Goal: Task Accomplishment & Management: Complete application form

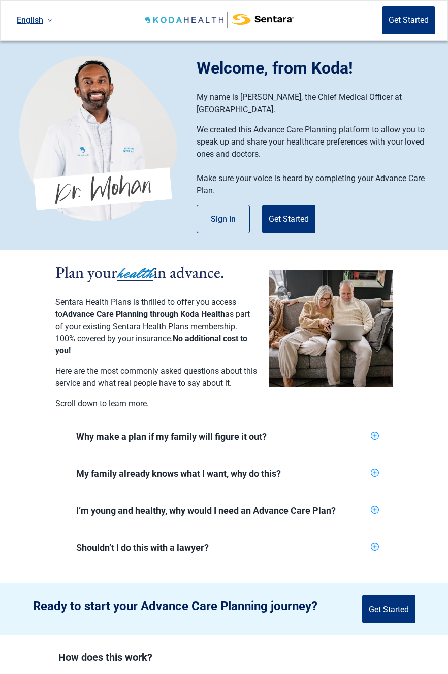
click at [220, 208] on button "Sign in" at bounding box center [222, 219] width 53 height 28
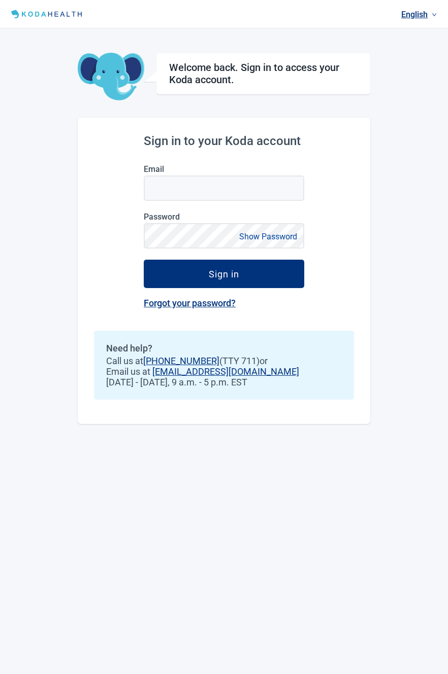
type input "[EMAIL_ADDRESS][DOMAIN_NAME]"
click at [233, 275] on div "Sign in" at bounding box center [224, 274] width 30 height 10
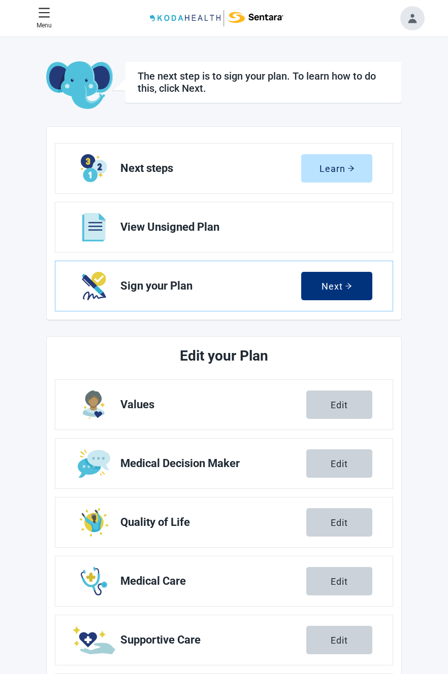
click at [351, 289] on icon "arrow-right" at bounding box center [348, 286] width 6 height 6
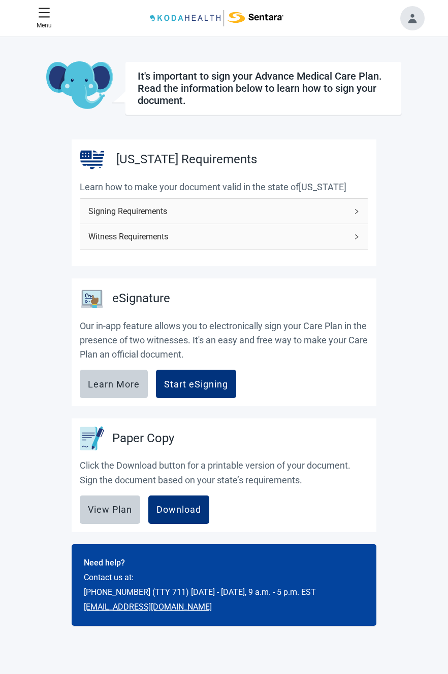
click at [316, 208] on span "Signing Requirements" at bounding box center [217, 211] width 259 height 13
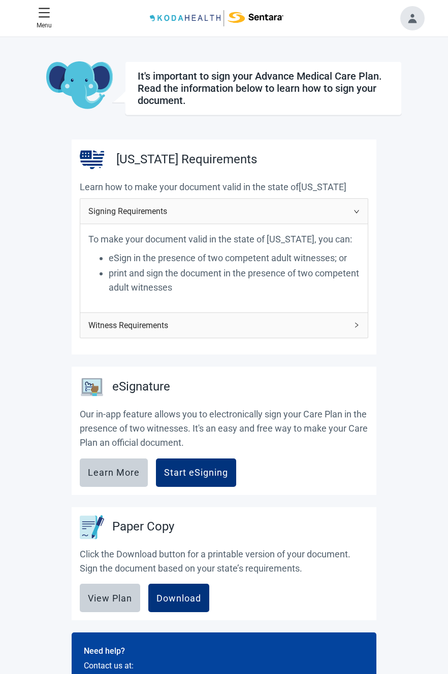
click at [309, 327] on span "Witness Requirements" at bounding box center [217, 325] width 259 height 13
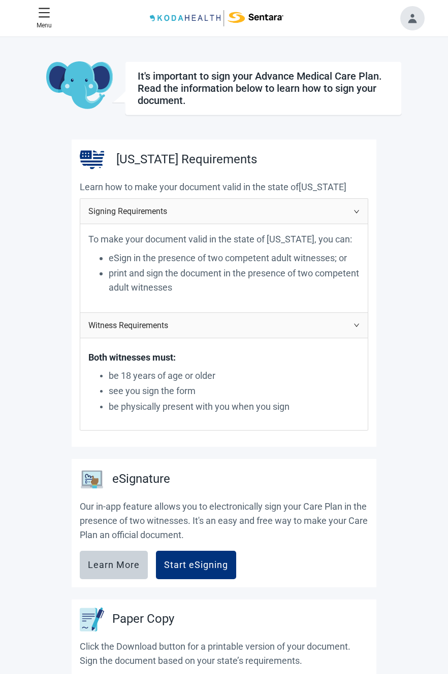
click at [356, 325] on icon "right" at bounding box center [356, 325] width 5 height 3
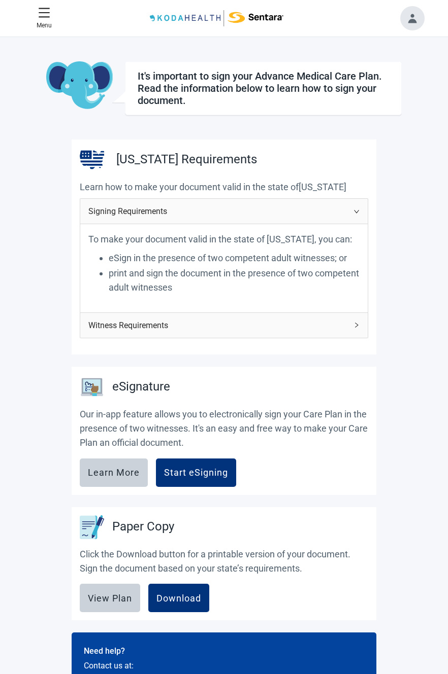
click at [356, 210] on icon "right" at bounding box center [356, 212] width 6 height 6
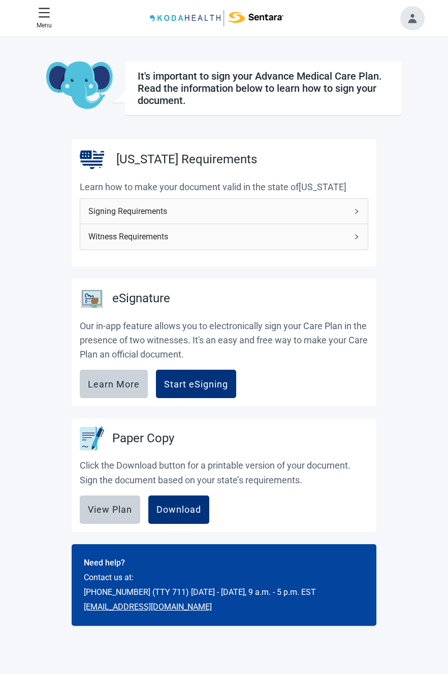
click at [214, 382] on div "Start eSigning" at bounding box center [196, 384] width 64 height 10
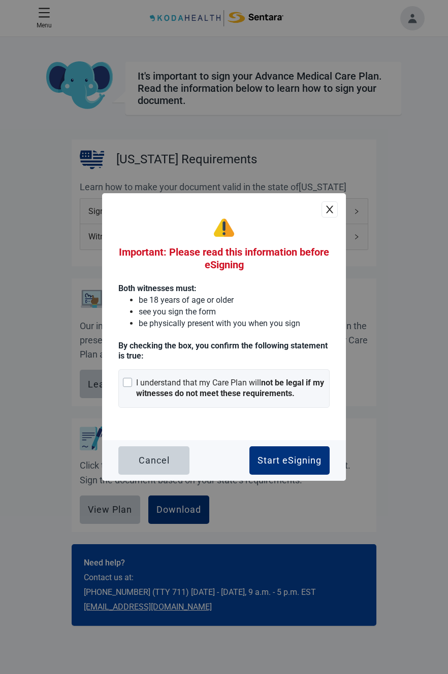
click at [129, 387] on div "Main content" at bounding box center [127, 382] width 9 height 9
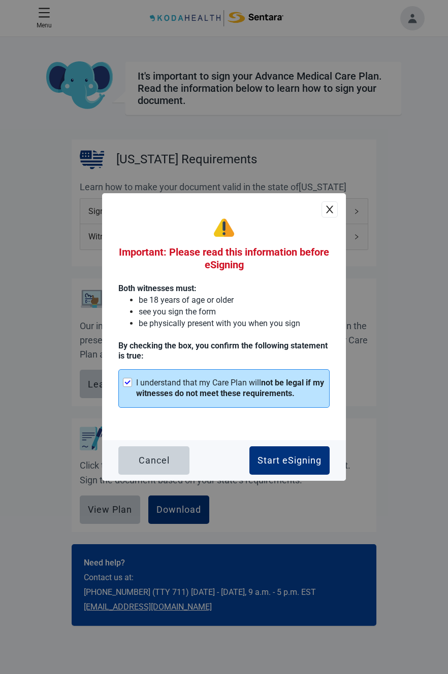
click at [285, 466] on div "Start eSigning" at bounding box center [289, 461] width 64 height 10
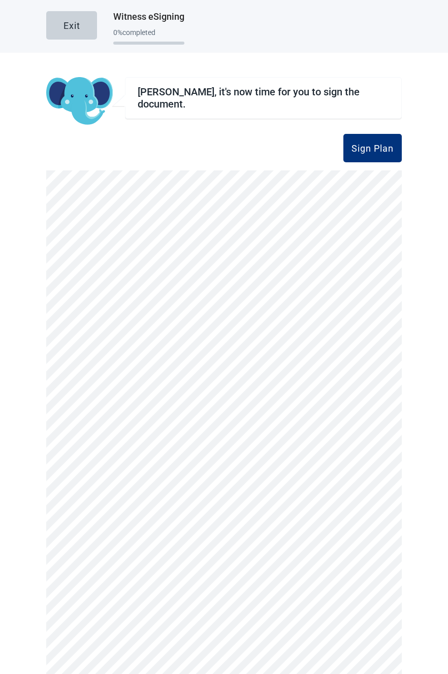
click at [365, 147] on div "Sign Plan" at bounding box center [372, 148] width 42 height 10
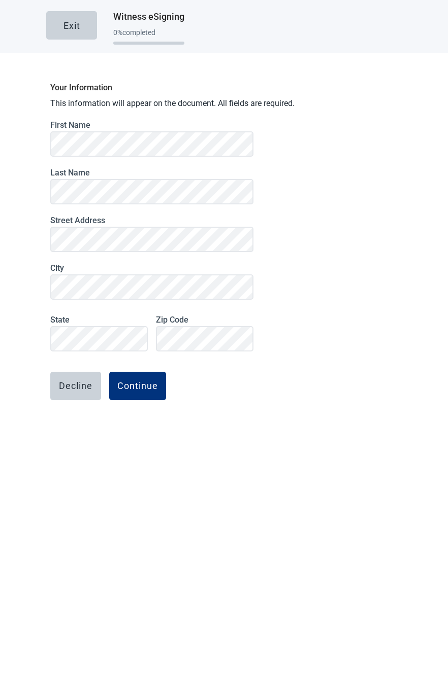
click at [134, 386] on div "Continue" at bounding box center [137, 386] width 41 height 10
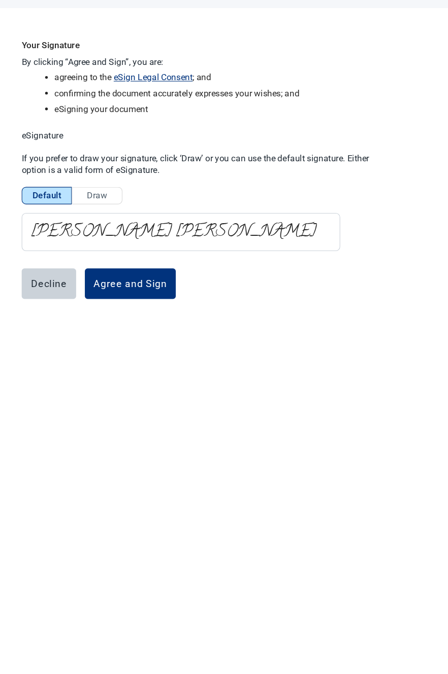
click at [338, 500] on div "Exit Witness eSigning 14 % completed Your Signature By clicking “Agree and Sign…" at bounding box center [224, 337] width 448 height 674
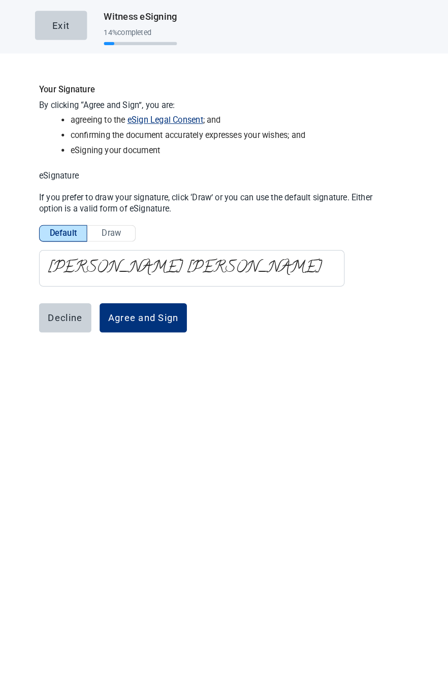
click at [119, 230] on span "Draw" at bounding box center [120, 228] width 19 height 10
click at [121, 230] on input "Draw" at bounding box center [121, 230] width 0 height 0
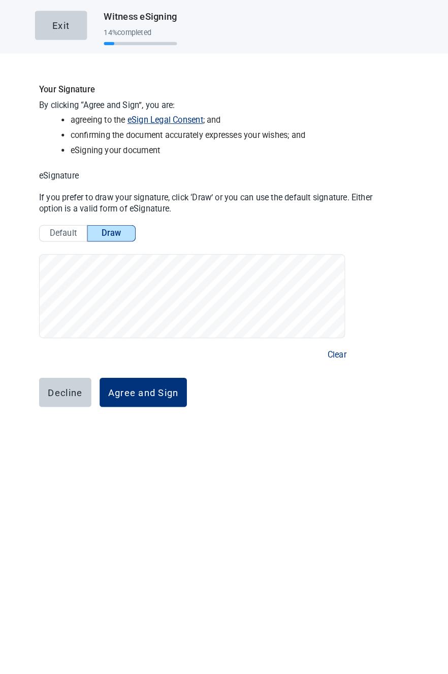
click at [332, 349] on span "Clear" at bounding box center [339, 345] width 18 height 13
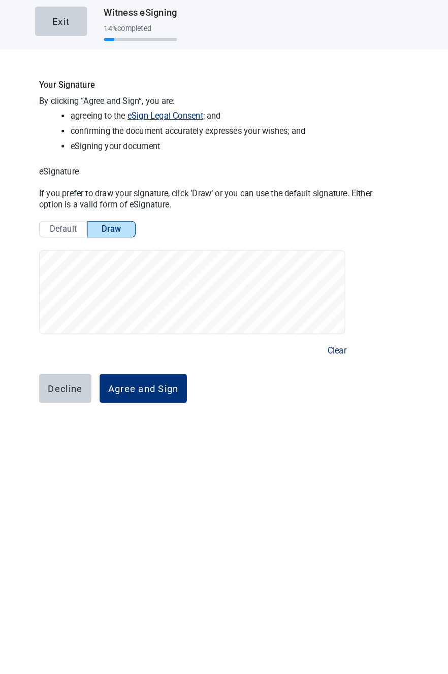
click at [343, 346] on span "Clear" at bounding box center [339, 345] width 18 height 13
click at [330, 348] on span "Clear" at bounding box center [339, 345] width 18 height 13
click at [340, 344] on span "Clear" at bounding box center [339, 345] width 18 height 13
click at [337, 346] on span "Clear" at bounding box center [339, 345] width 18 height 13
click at [339, 350] on span "Clear" at bounding box center [339, 345] width 18 height 13
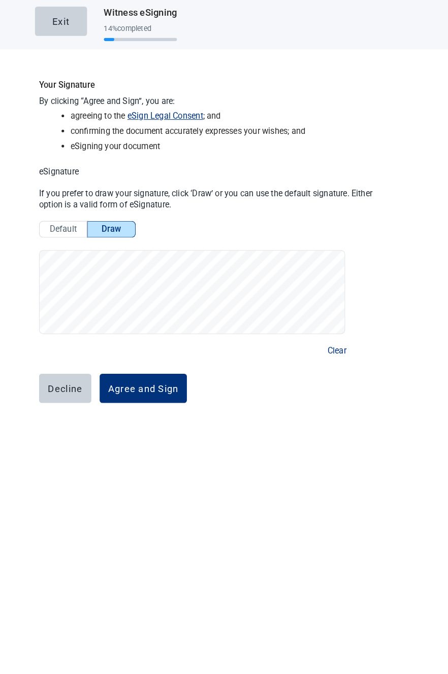
click at [338, 346] on span "Clear" at bounding box center [339, 345] width 18 height 13
click at [336, 348] on span "Clear" at bounding box center [339, 345] width 18 height 13
click at [332, 345] on span "Clear" at bounding box center [339, 345] width 18 height 13
click at [339, 347] on span "Clear" at bounding box center [339, 345] width 18 height 13
click at [340, 344] on span "Clear" at bounding box center [339, 345] width 18 height 13
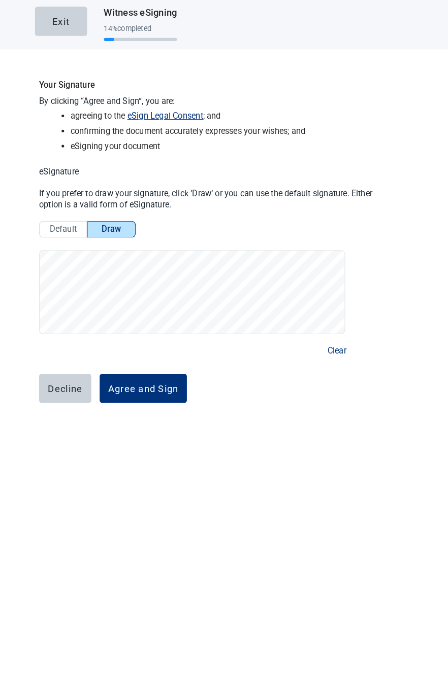
click at [337, 343] on span "Clear" at bounding box center [339, 345] width 18 height 13
click at [336, 343] on span "Clear" at bounding box center [339, 345] width 18 height 13
click at [35, 431] on div "Exit Witness eSigning 14 % completed Your Signature By clicking “Agree and Sign…" at bounding box center [224, 227] width 448 height 454
click at [146, 385] on div "Agree and Sign" at bounding box center [151, 383] width 69 height 10
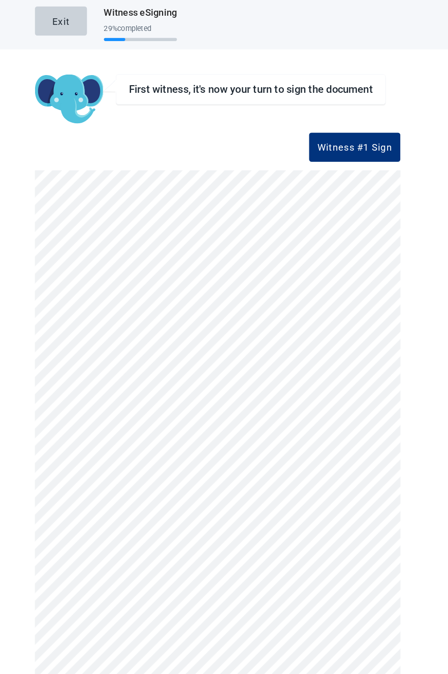
click at [355, 149] on div "Witness #1 Sign" at bounding box center [357, 148] width 73 height 10
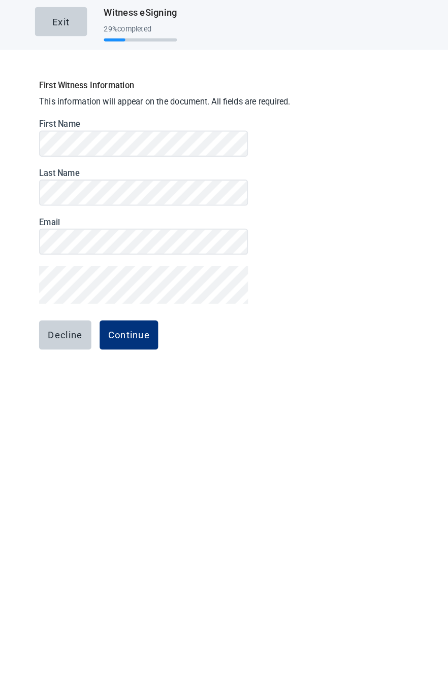
click at [139, 329] on div "Continue" at bounding box center [137, 330] width 41 height 10
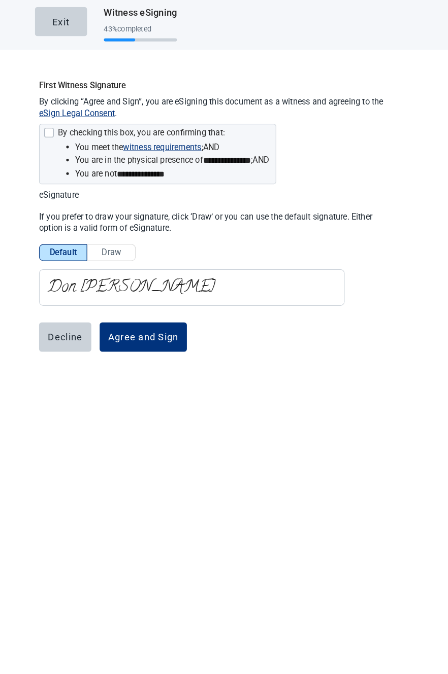
click at [64, 136] on div at bounding box center [59, 133] width 9 height 9
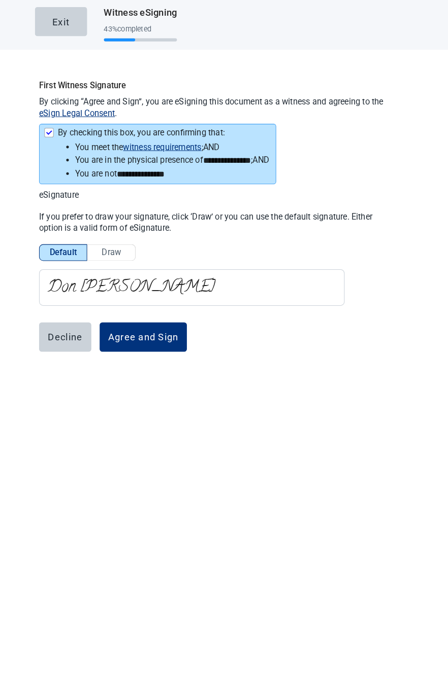
click at [116, 250] on span "Draw" at bounding box center [120, 250] width 19 height 10
click at [121, 253] on input "Draw" at bounding box center [121, 253] width 0 height 0
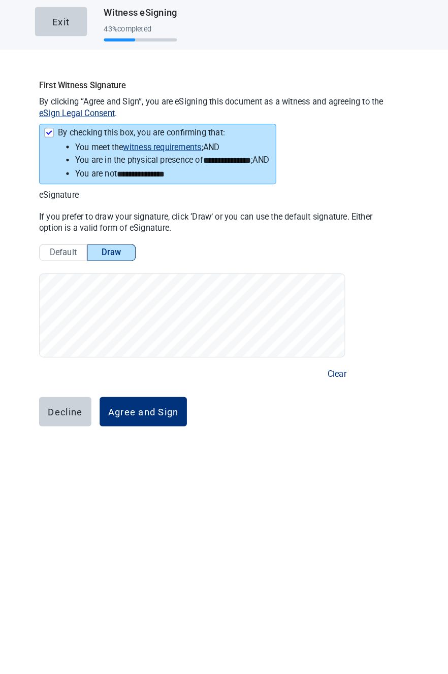
click at [143, 400] on div "Agree and Sign" at bounding box center [151, 405] width 69 height 10
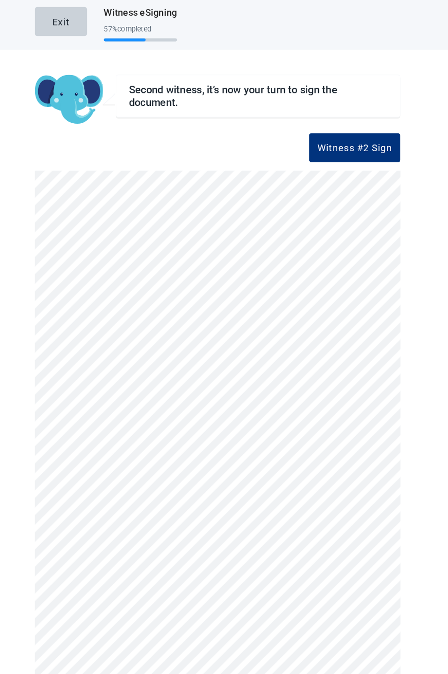
click at [354, 148] on div "Witness #2 Sign" at bounding box center [357, 148] width 73 height 10
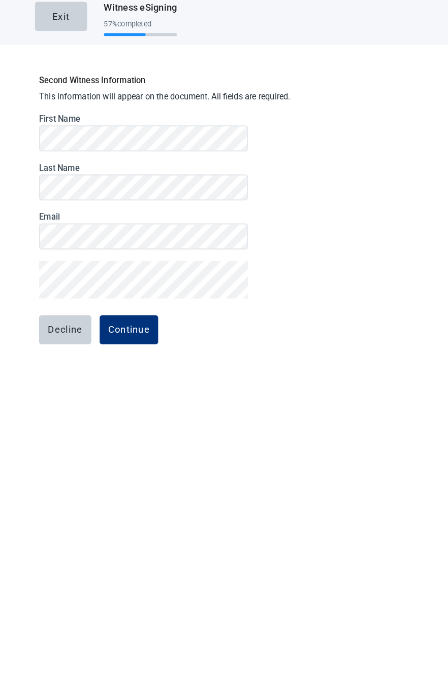
click at [142, 330] on div "Continue" at bounding box center [137, 330] width 41 height 10
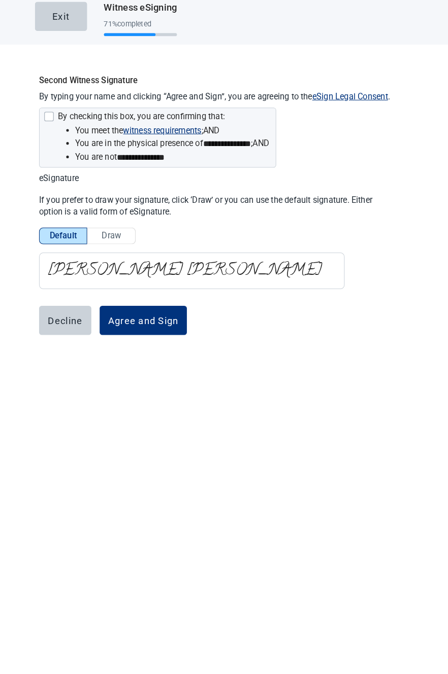
click at [59, 124] on div at bounding box center [59, 122] width 9 height 9
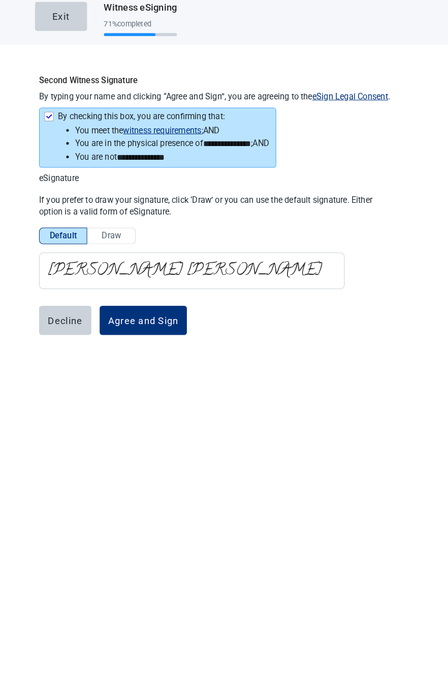
click at [124, 237] on span "Draw" at bounding box center [120, 239] width 19 height 10
click at [121, 242] on input "Draw" at bounding box center [121, 242] width 0 height 0
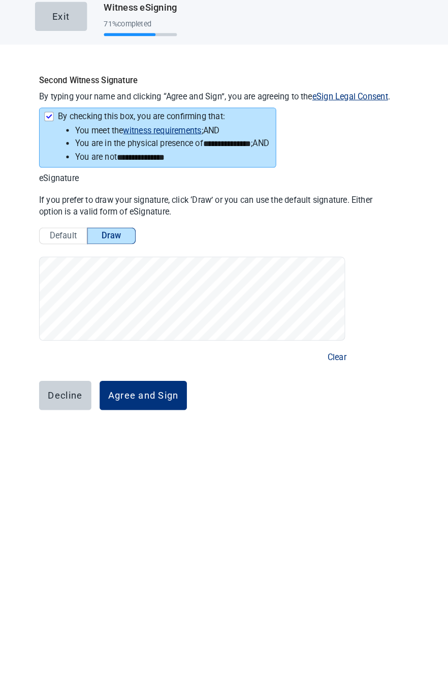
click at [145, 391] on div "Agree and Sign" at bounding box center [151, 394] width 69 height 10
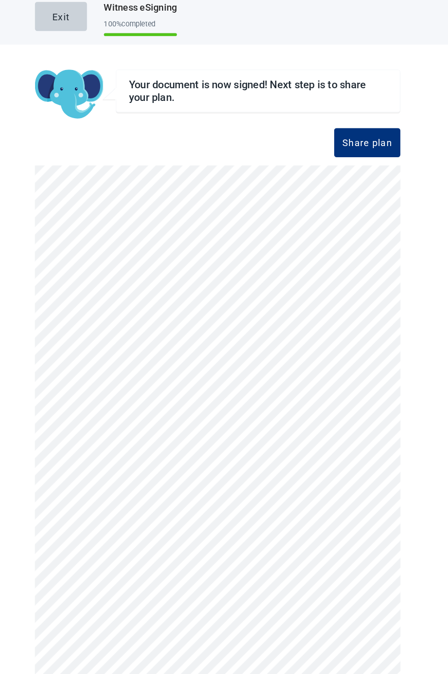
click at [373, 149] on div "Share plan" at bounding box center [369, 148] width 48 height 10
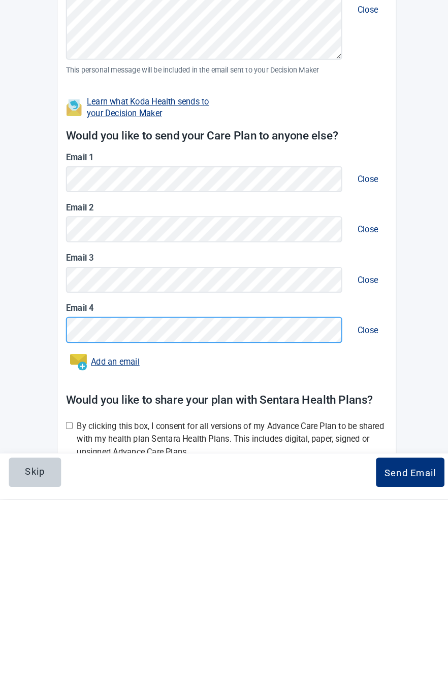
scroll to position [231, 0]
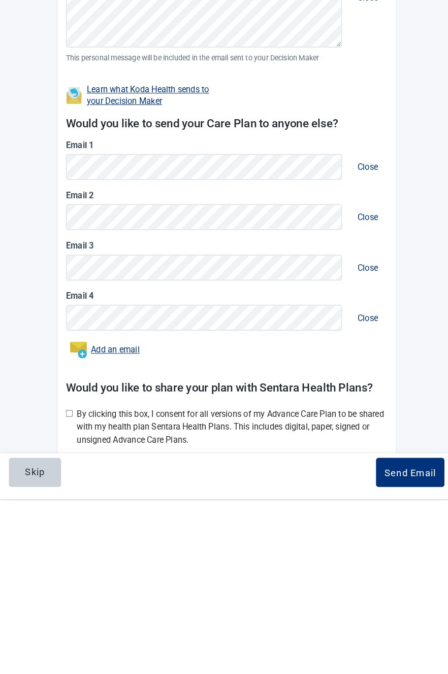
click at [70, 588] on input "Main content" at bounding box center [70, 590] width 7 height 7
checkbox input "true"
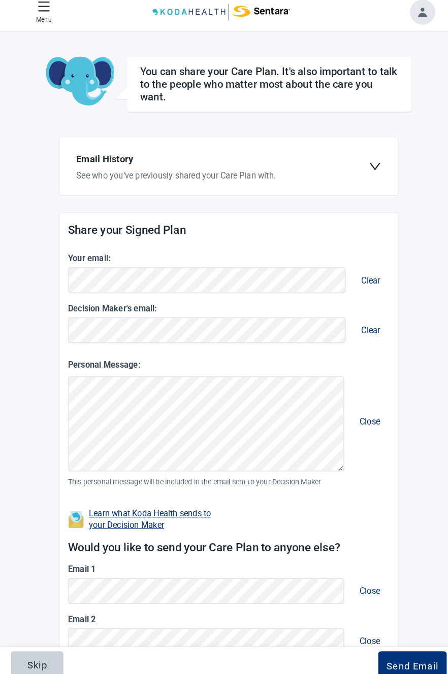
scroll to position [0, 0]
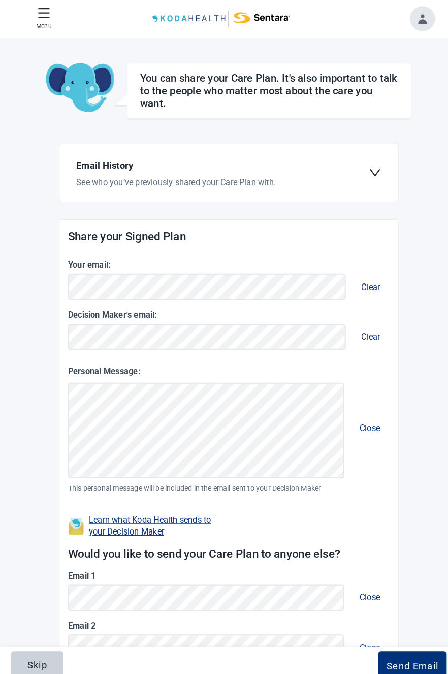
click at [52, 26] on p "Menu" at bounding box center [44, 26] width 15 height 10
click at [48, 14] on icon "menu" at bounding box center [44, 13] width 11 height 10
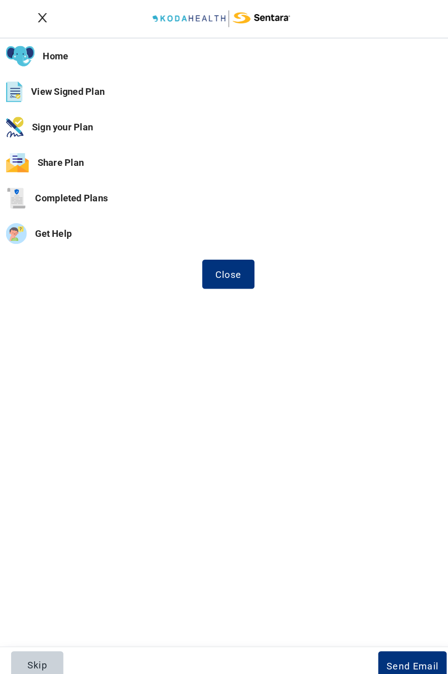
click at [61, 54] on button "Home" at bounding box center [223, 55] width 447 height 35
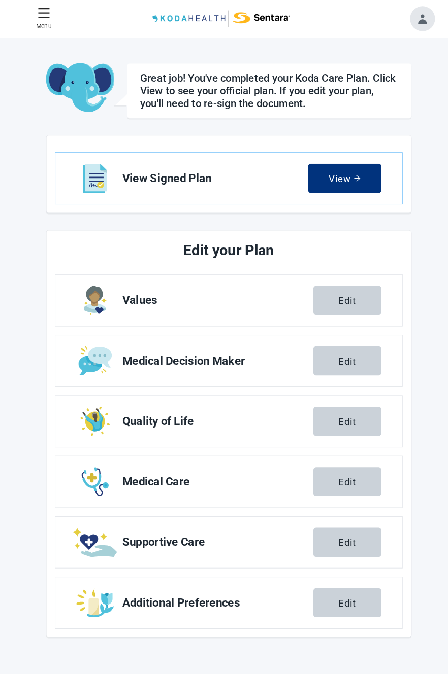
click at [343, 352] on div "Edit" at bounding box center [338, 351] width 17 height 10
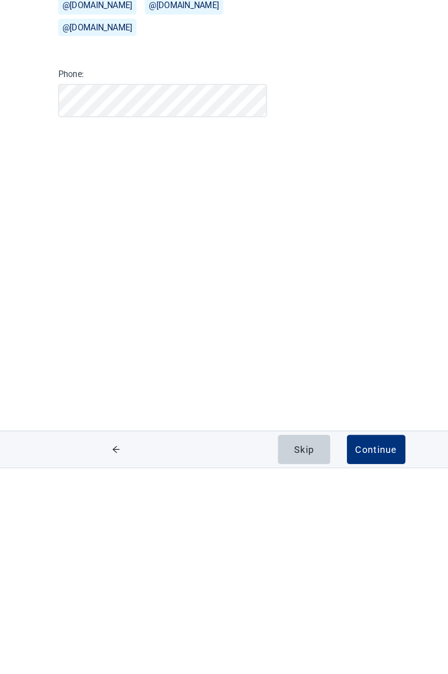
click at [364, 651] on div "Continue" at bounding box center [367, 656] width 41 height 10
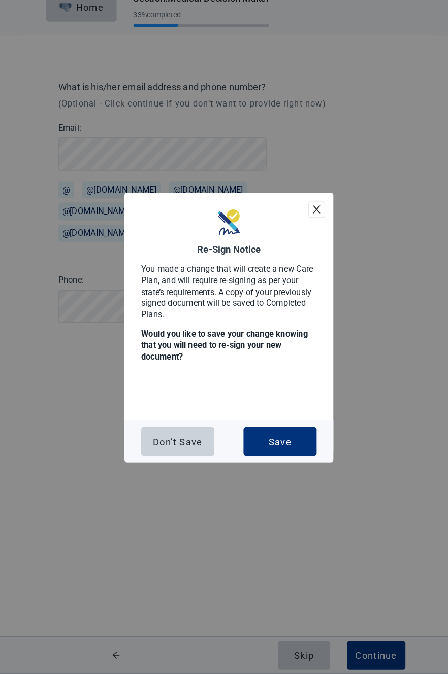
click at [278, 453] on div "Save" at bounding box center [273, 448] width 22 height 10
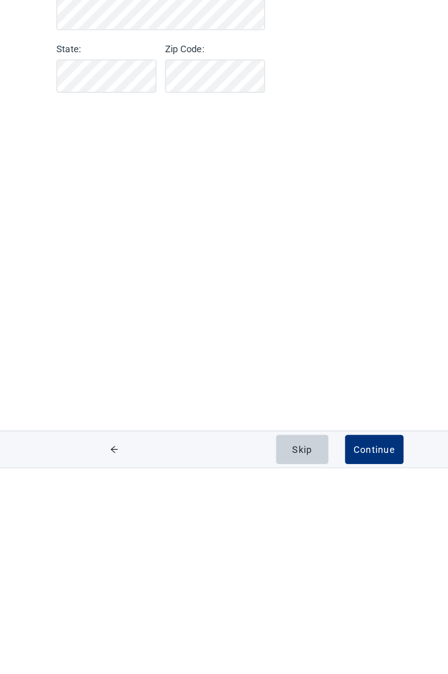
click at [359, 651] on div "Continue" at bounding box center [367, 656] width 41 height 10
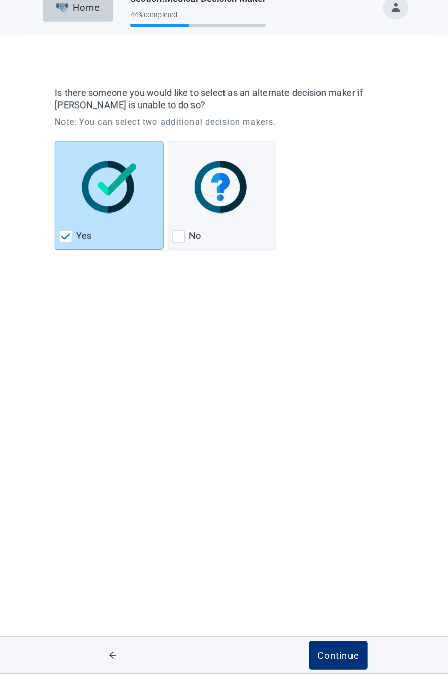
click at [330, 656] on div "Continue" at bounding box center [333, 656] width 41 height 10
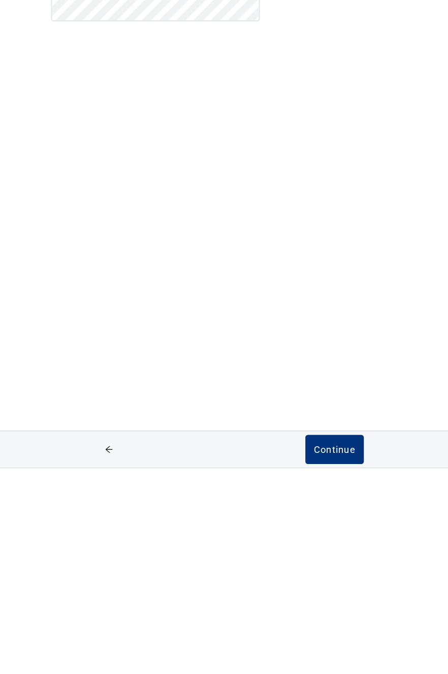
click at [327, 657] on div "Continue" at bounding box center [333, 656] width 41 height 10
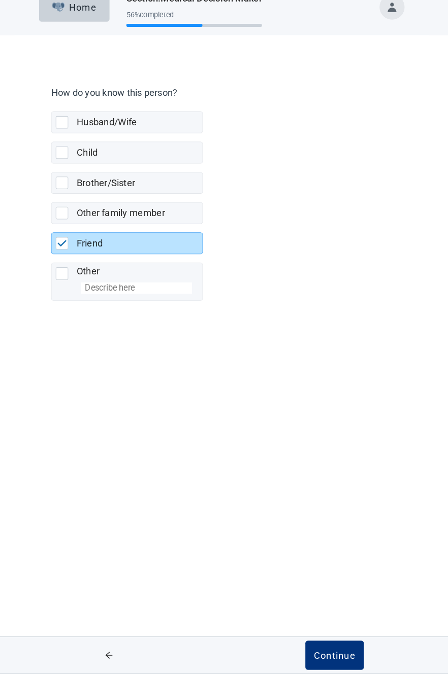
click at [334, 653] on div "Continue" at bounding box center [333, 656] width 41 height 10
click at [334, 652] on div "Continue" at bounding box center [333, 656] width 41 height 10
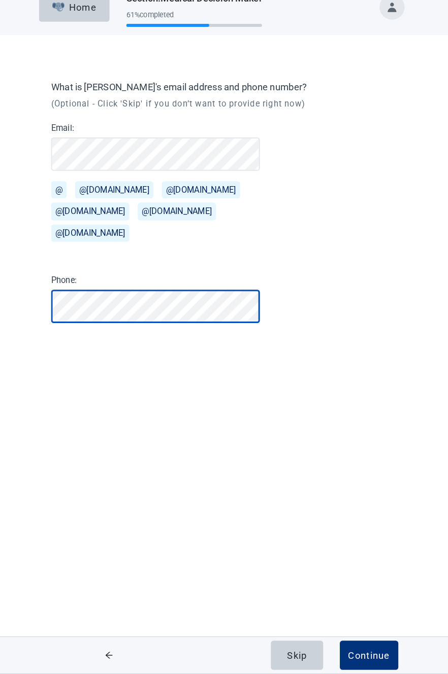
scroll to position [0, 8]
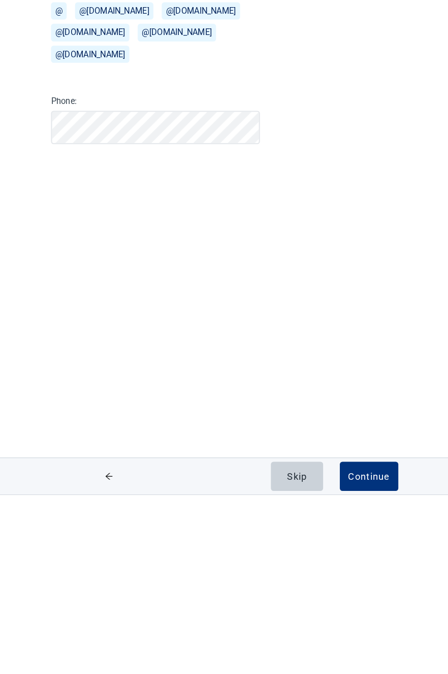
click at [387, 661] on div "Continue" at bounding box center [367, 656] width 41 height 10
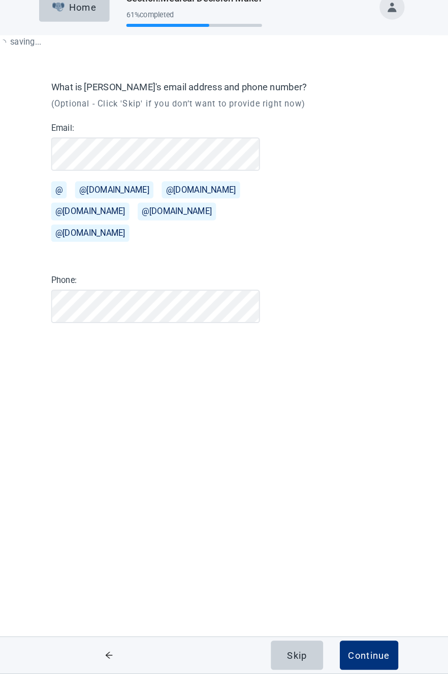
click at [364, 658] on div "Continue" at bounding box center [367, 656] width 41 height 10
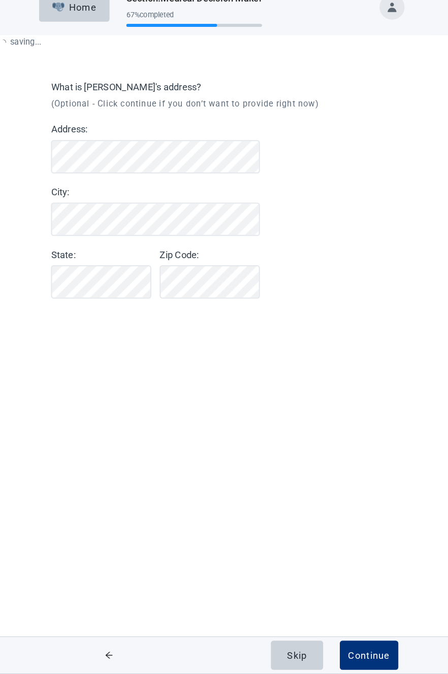
click at [349, 441] on div "saving ... Home Section : Medical Decision Maker 67 % completed What is Ken's a…" at bounding box center [224, 337] width 448 height 674
click at [354, 454] on div "saving ... Home Section : Medical Decision Maker 67 % completed What is Ken's a…" at bounding box center [224, 337] width 448 height 674
click at [367, 653] on div "Continue" at bounding box center [367, 656] width 41 height 10
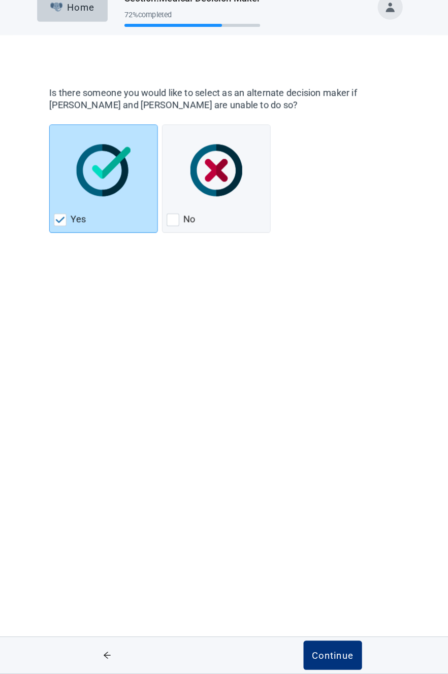
click at [337, 653] on div "Continue" at bounding box center [333, 656] width 41 height 10
click at [336, 655] on div "Continue" at bounding box center [333, 656] width 41 height 10
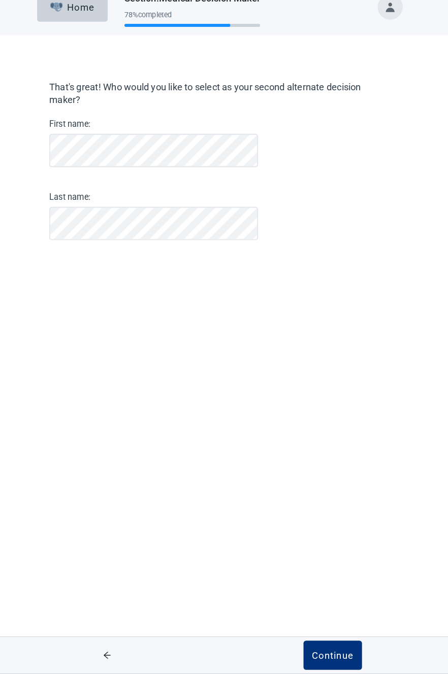
click at [334, 653] on div "Continue" at bounding box center [333, 656] width 41 height 10
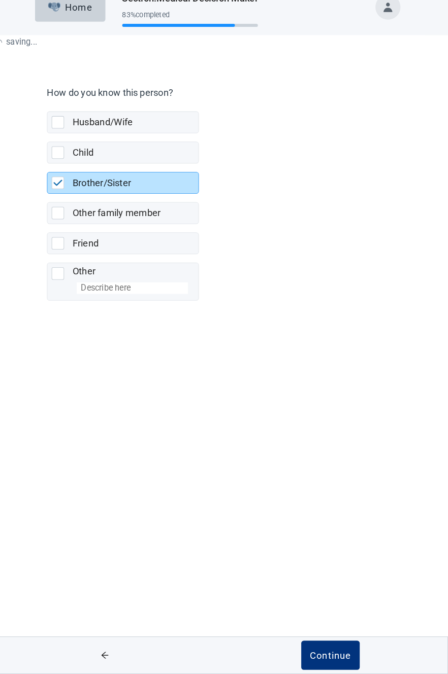
click at [331, 655] on div "Continue" at bounding box center [333, 656] width 41 height 10
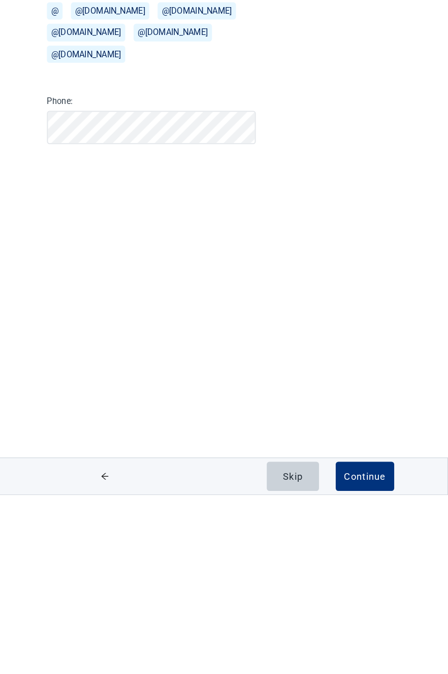
click at [363, 658] on div "Continue" at bounding box center [367, 656] width 41 height 10
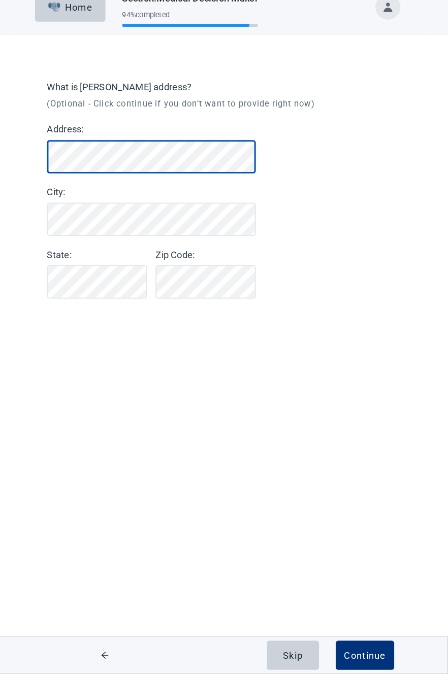
scroll to position [0, 62]
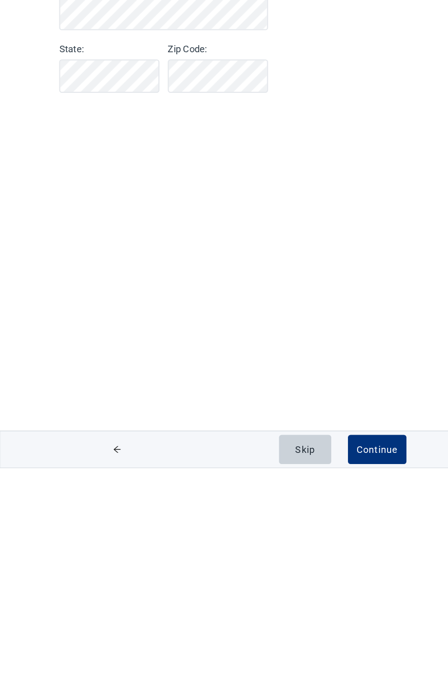
click at [365, 658] on div "Continue" at bounding box center [367, 656] width 41 height 10
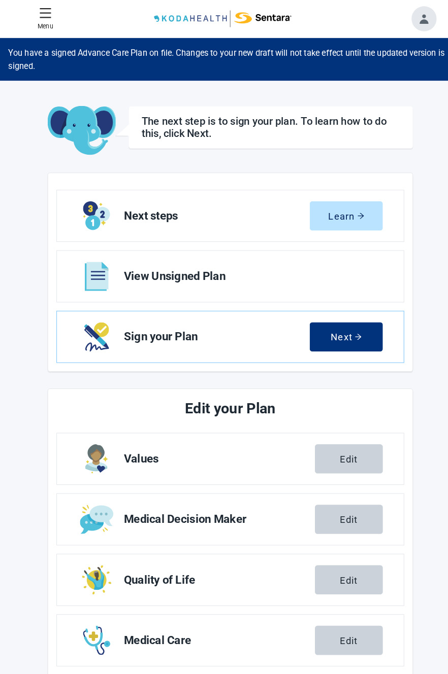
click at [347, 508] on div "Edit" at bounding box center [338, 505] width 17 height 10
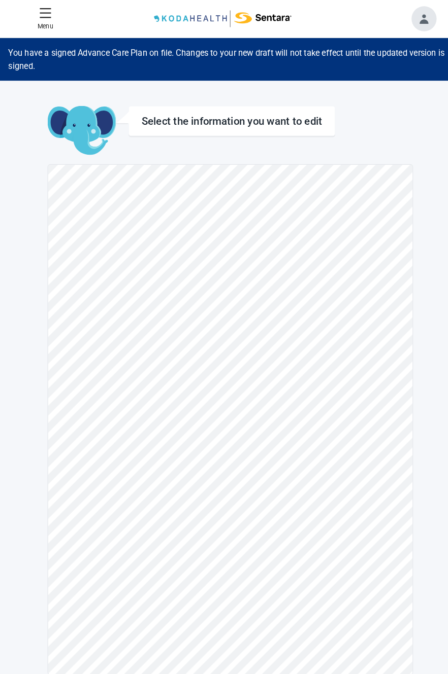
click at [49, 17] on icon "menu" at bounding box center [44, 13] width 11 height 10
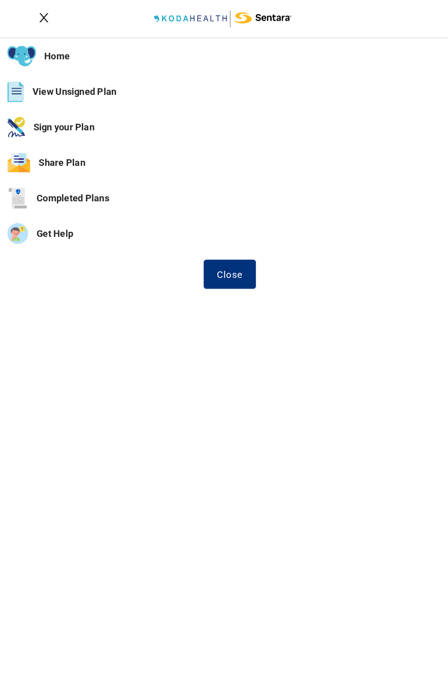
click at [85, 123] on button "Sign your Plan" at bounding box center [223, 124] width 447 height 35
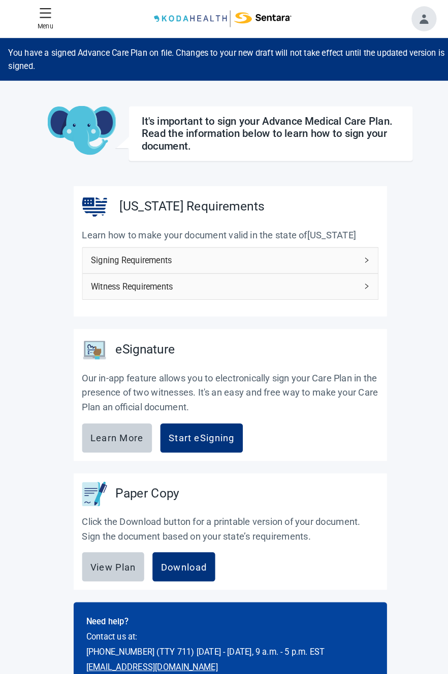
click at [203, 430] on div "Start eSigning" at bounding box center [196, 426] width 64 height 10
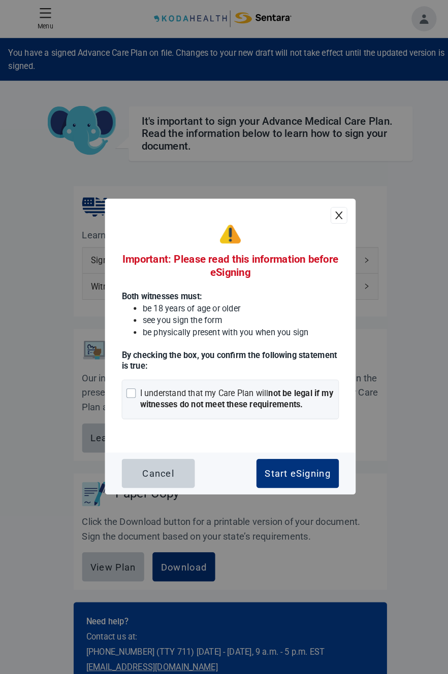
click at [128, 387] on div "Main content" at bounding box center [127, 382] width 9 height 9
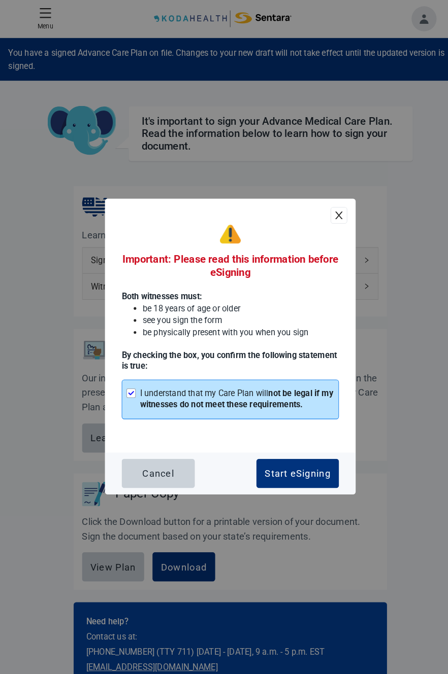
click at [281, 466] on div "Start eSigning" at bounding box center [289, 461] width 64 height 10
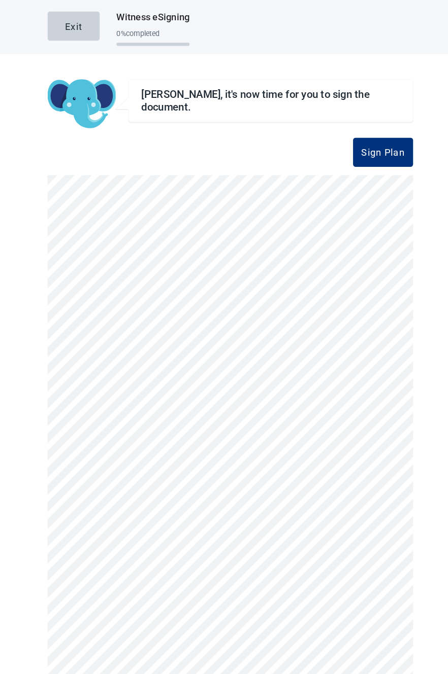
click at [360, 153] on div "Sign Plan" at bounding box center [372, 148] width 42 height 10
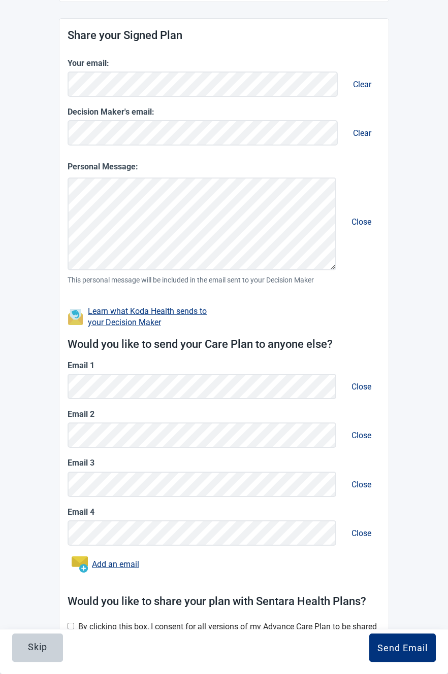
scroll to position [200, 0]
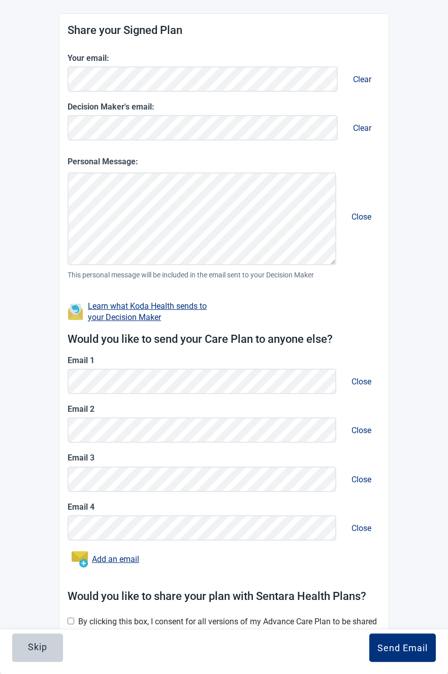
click at [71, 618] on input "Main content" at bounding box center [70, 621] width 7 height 7
checkbox input "true"
click at [393, 643] on div "Send Email" at bounding box center [402, 648] width 50 height 10
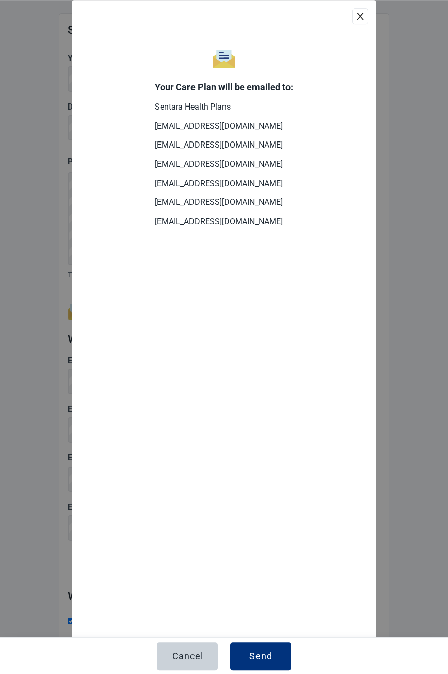
click at [257, 662] on div "Send" at bounding box center [260, 657] width 23 height 10
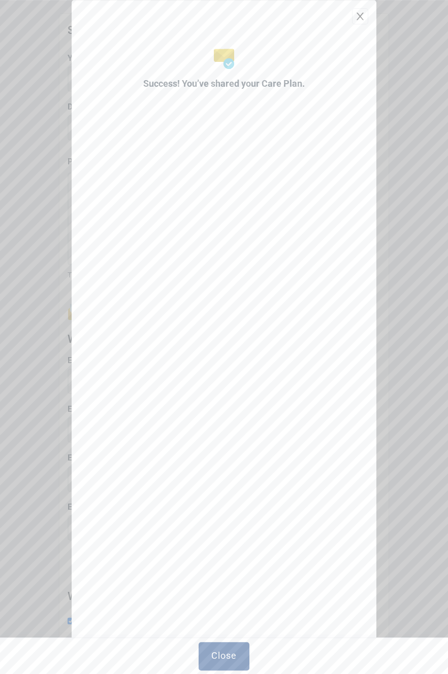
click at [230, 661] on div "Close" at bounding box center [223, 656] width 25 height 10
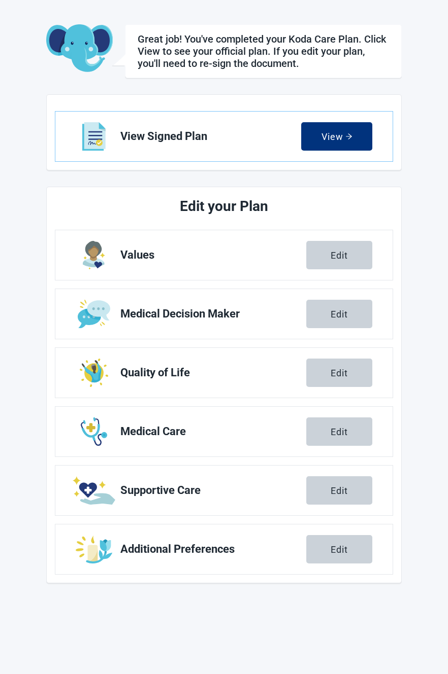
scroll to position [62, 0]
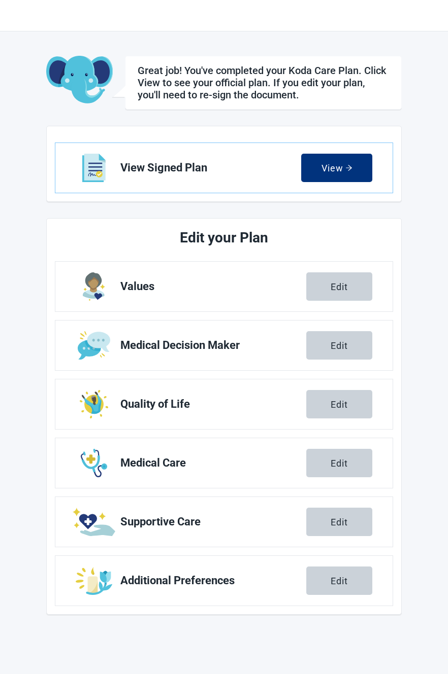
click at [343, 142] on div "View" at bounding box center [336, 136] width 31 height 10
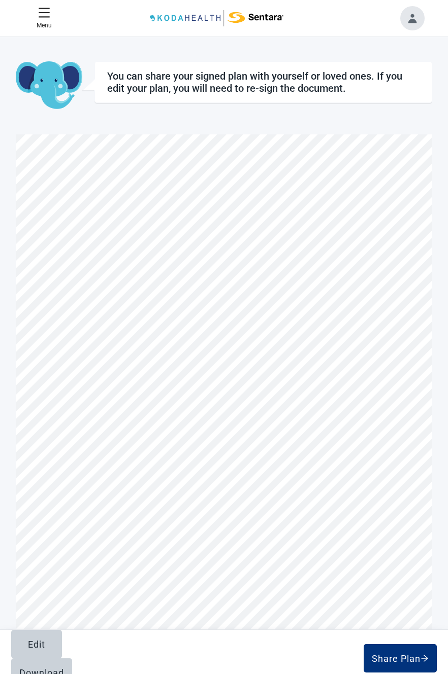
click at [64, 668] on div "Download" at bounding box center [41, 673] width 45 height 10
click at [62, 674] on div "Edit" at bounding box center [36, 658] width 51 height 57
